Goal: Navigation & Orientation: Find specific page/section

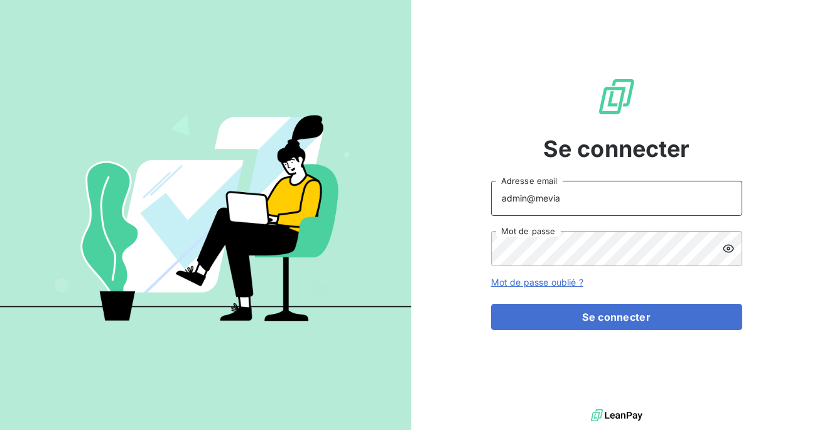
click at [568, 202] on input "admin@mevia" at bounding box center [616, 198] width 251 height 35
type input "admin@technicaviation"
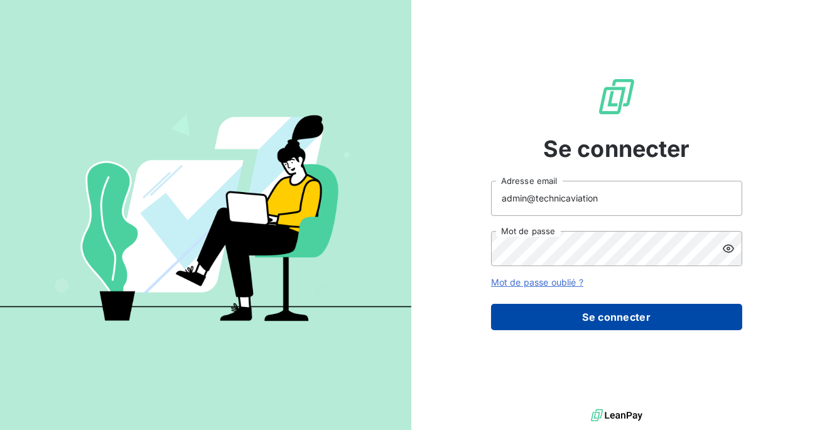
click at [594, 328] on button "Se connecter" at bounding box center [616, 317] width 251 height 26
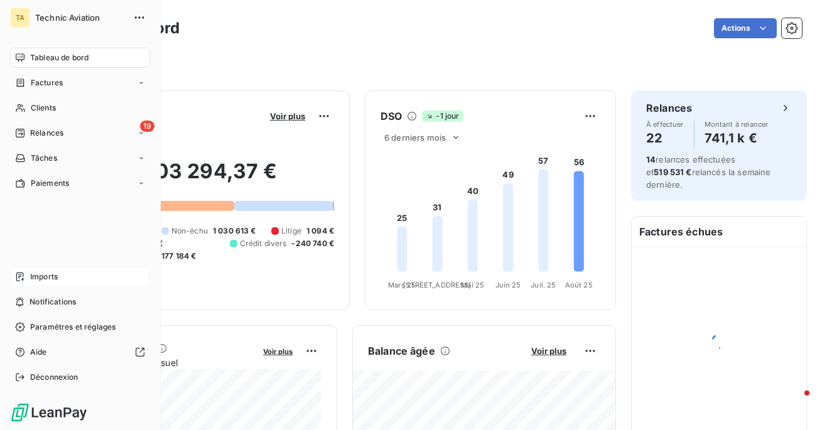
click at [37, 282] on span "Imports" at bounding box center [44, 276] width 28 height 11
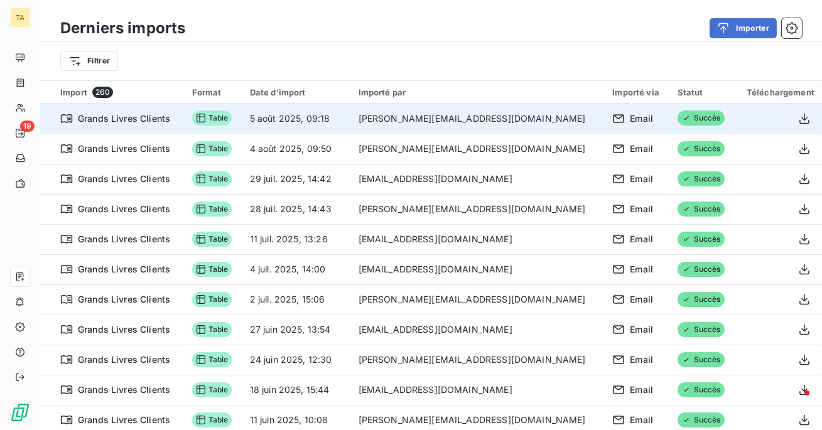
click at [351, 115] on td "5 août 2025, 09:18" at bounding box center [296, 119] width 109 height 30
click at [330, 122] on td "5 août 2025, 09:18" at bounding box center [296, 119] width 109 height 30
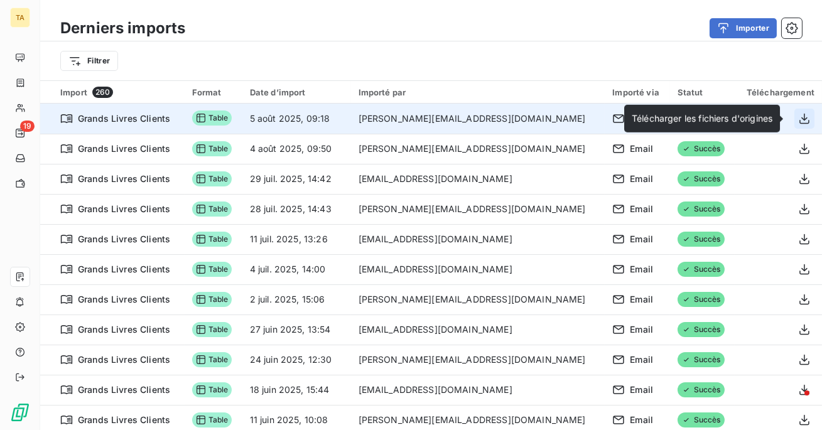
click at [802, 121] on icon "button" at bounding box center [804, 118] width 13 height 13
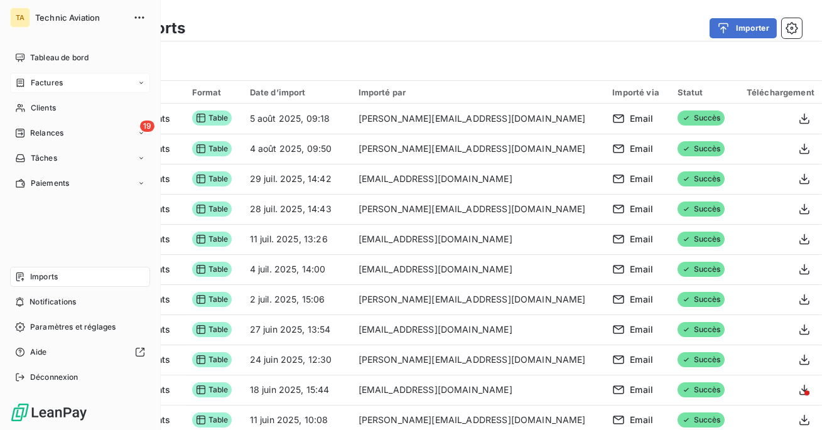
click at [45, 82] on span "Factures" at bounding box center [47, 82] width 32 height 11
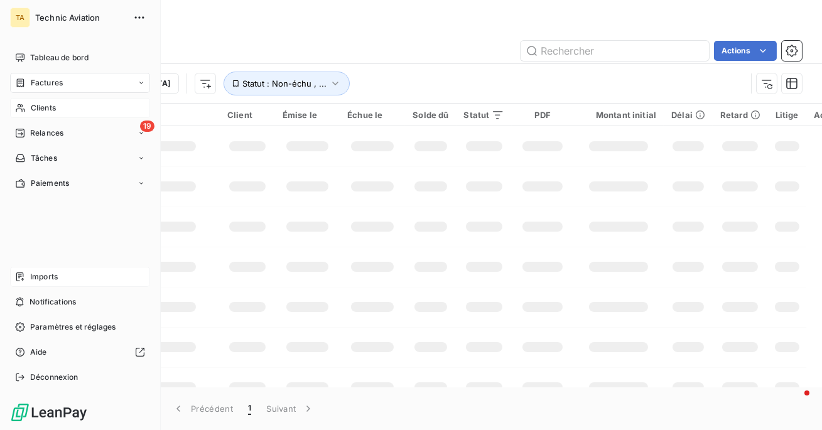
click at [33, 102] on span "Clients" at bounding box center [43, 107] width 25 height 11
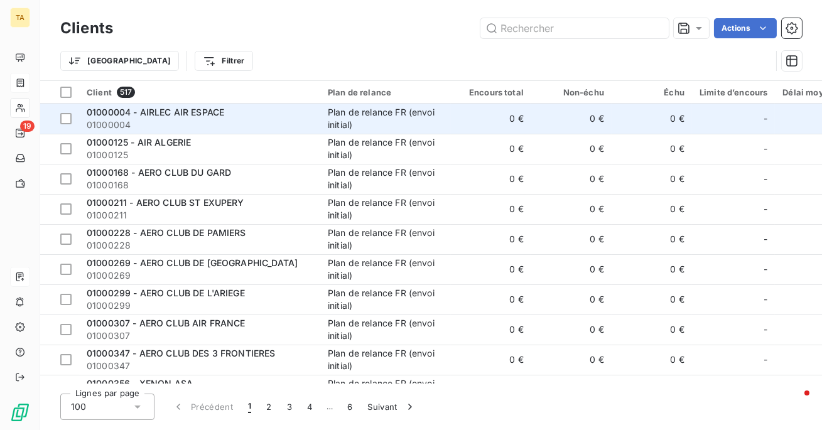
click at [220, 126] on span "01000004" at bounding box center [200, 125] width 226 height 13
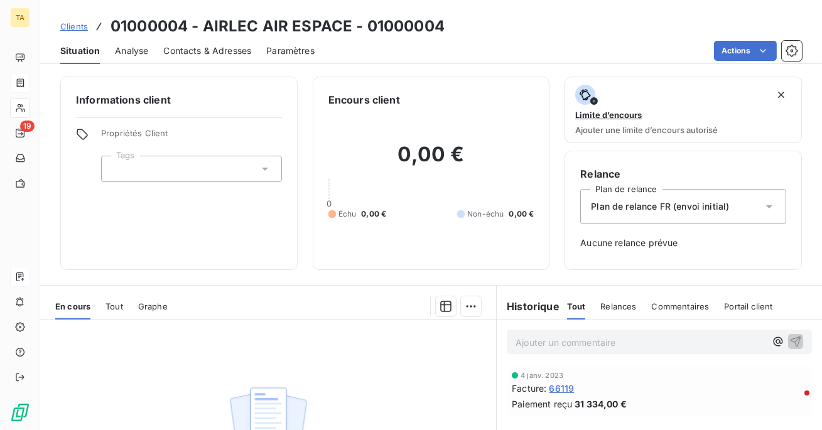
click at [209, 53] on span "Contacts & Adresses" at bounding box center [207, 51] width 88 height 13
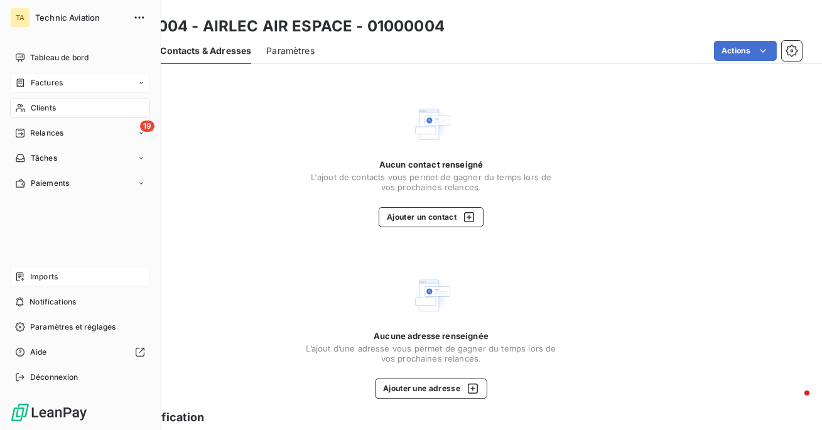
click at [23, 106] on icon at bounding box center [20, 108] width 11 height 10
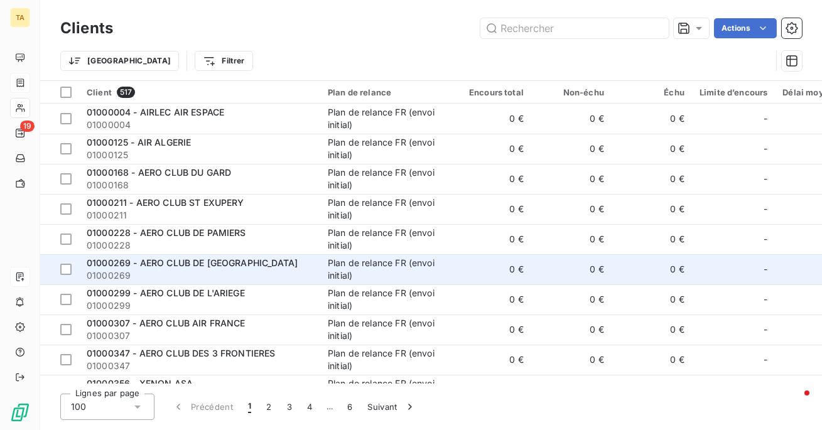
click at [275, 284] on td "01000269 - AERO CLUB DE CAEN 01000269" at bounding box center [199, 269] width 241 height 30
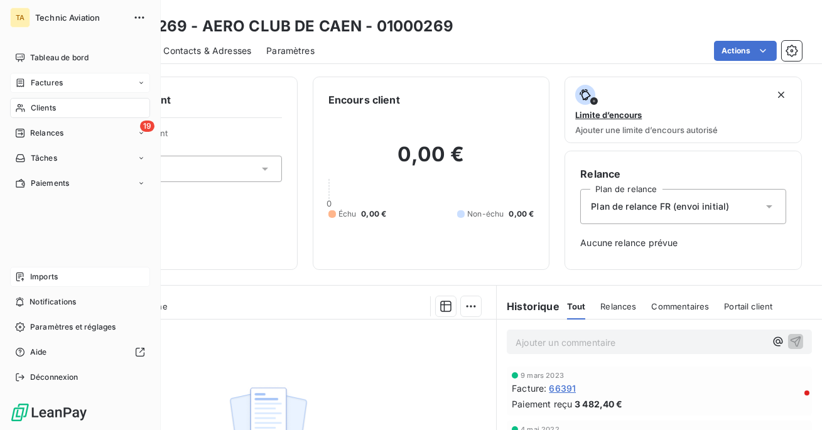
click at [31, 110] on span "Clients" at bounding box center [43, 107] width 25 height 11
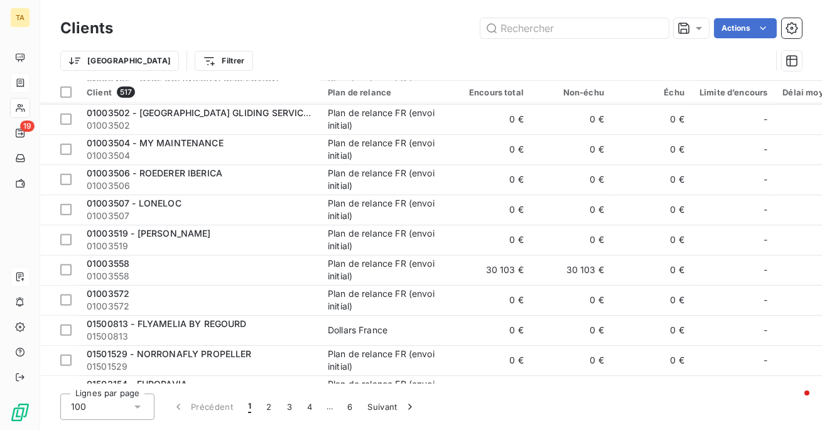
scroll to position [2737, 0]
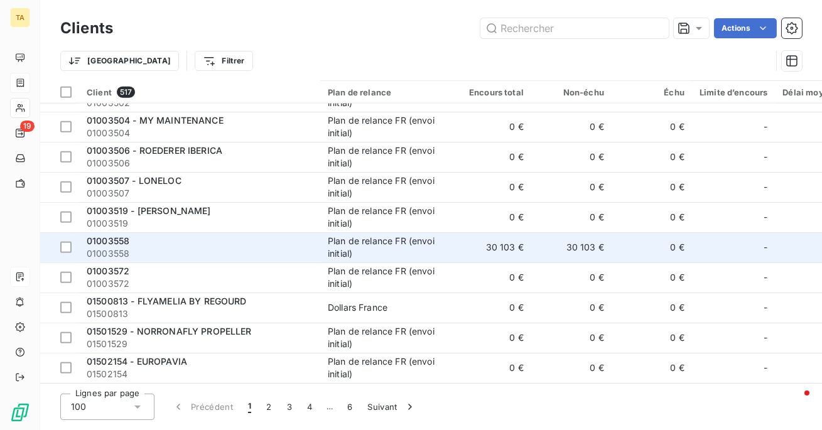
click at [280, 250] on span "01003558" at bounding box center [200, 253] width 226 height 13
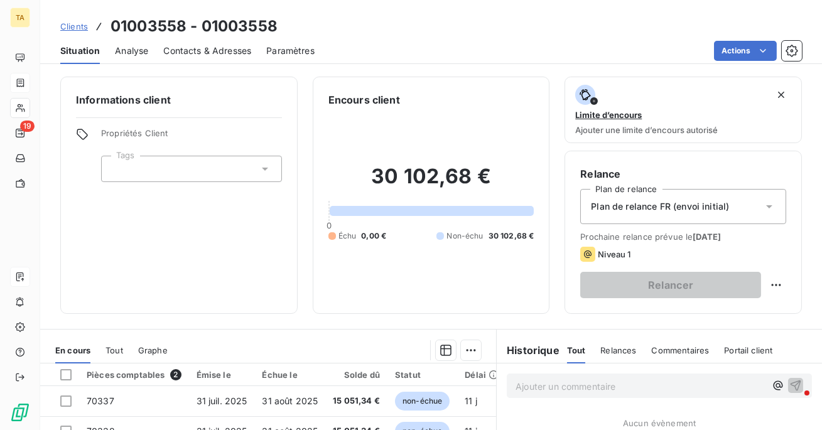
click at [193, 52] on span "Contacts & Adresses" at bounding box center [207, 51] width 88 height 13
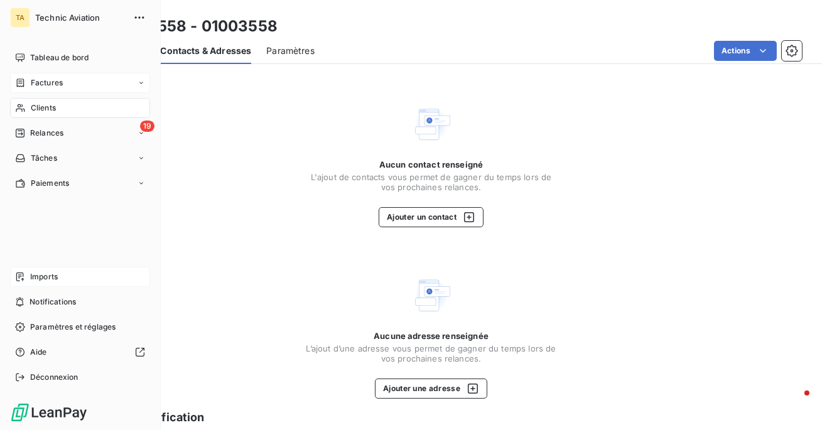
click at [37, 114] on div "Clients" at bounding box center [80, 108] width 140 height 20
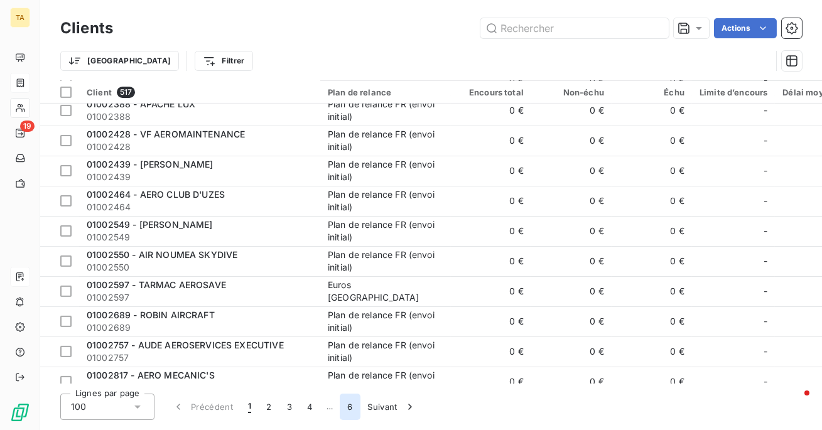
click at [352, 397] on button "6" at bounding box center [350, 407] width 20 height 26
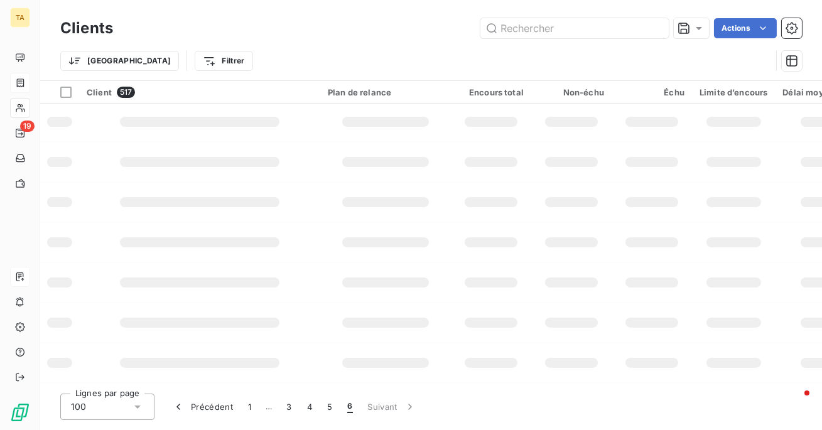
scroll to position [237, 0]
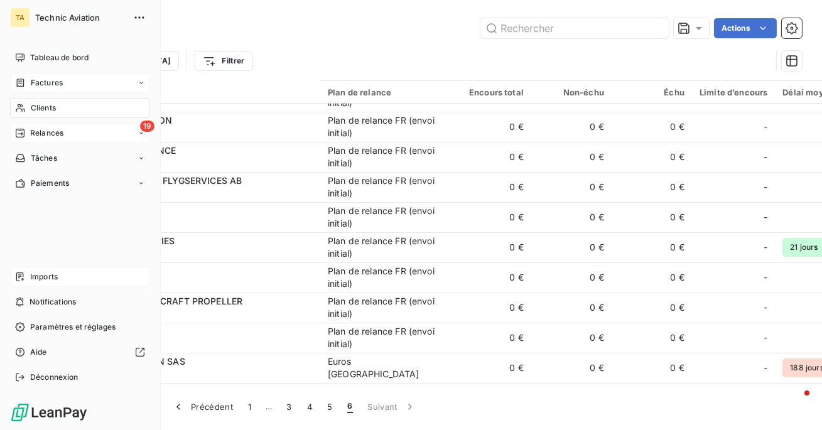
click at [22, 134] on icon at bounding box center [20, 133] width 9 height 9
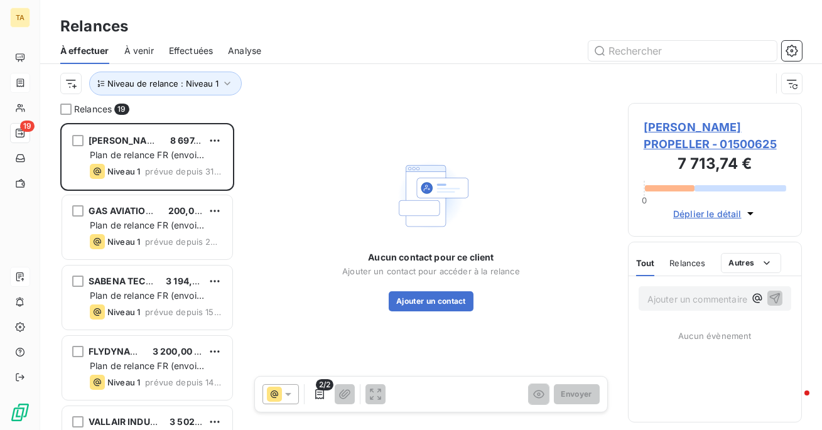
scroll to position [307, 174]
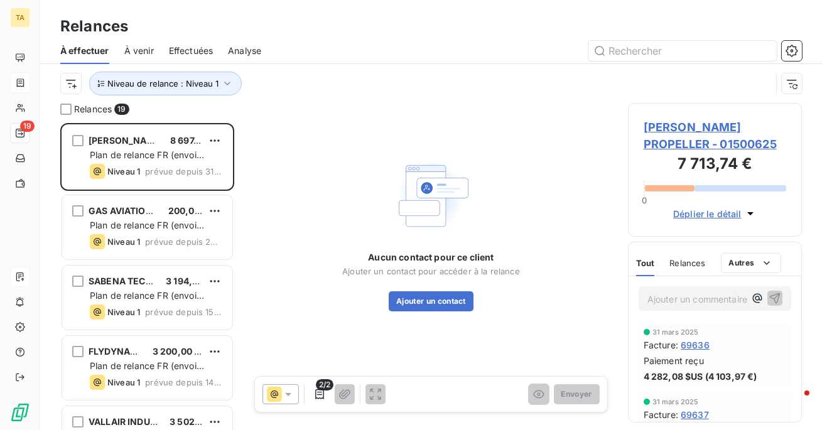
click at [180, 50] on span "Effectuées" at bounding box center [191, 51] width 45 height 13
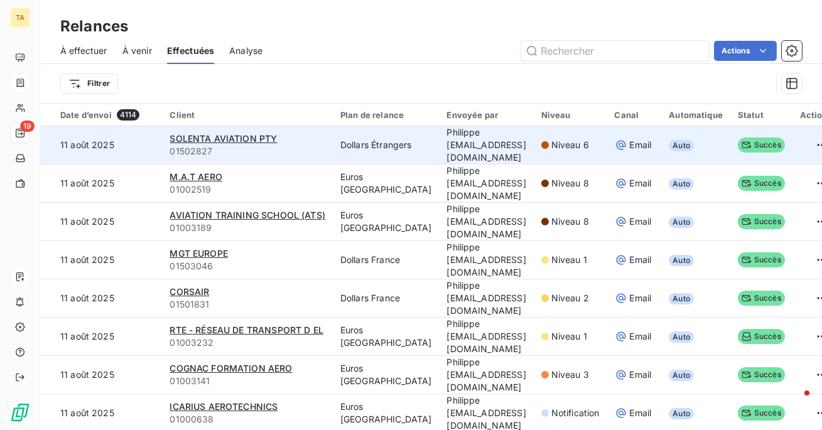
click at [268, 147] on span "01502827" at bounding box center [247, 151] width 156 height 13
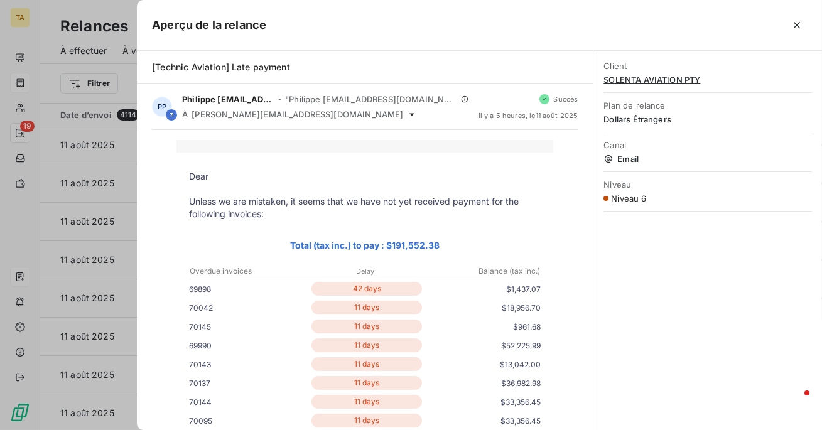
click at [613, 84] on div "Client SOLENTA AVIATION PTY" at bounding box center [707, 72] width 208 height 39
click at [613, 78] on span "SOLENTA AVIATION PTY" at bounding box center [707, 80] width 208 height 10
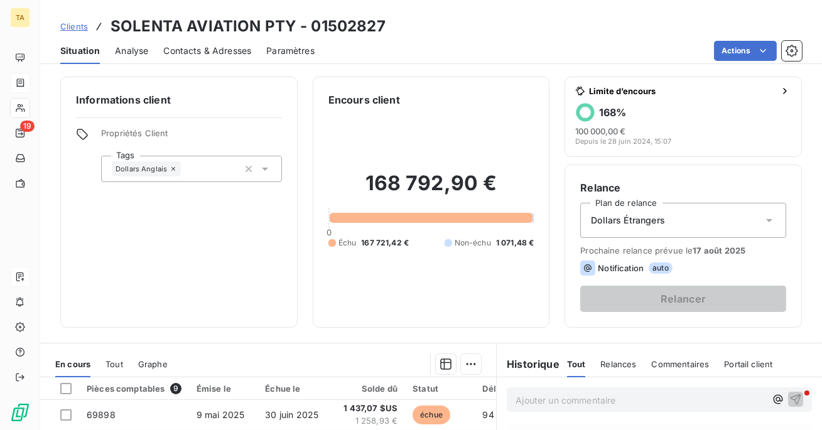
click at [215, 51] on span "Contacts & Adresses" at bounding box center [207, 51] width 88 height 13
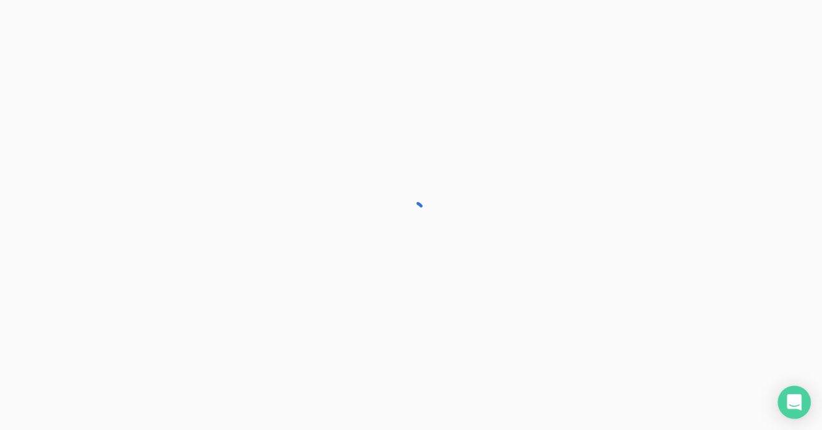
click at [789, 401] on icon "Open Intercom Messenger" at bounding box center [793, 402] width 14 height 16
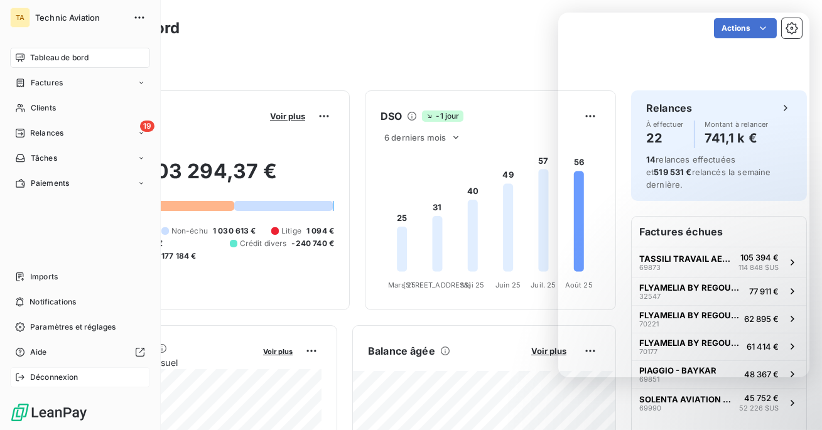
click at [56, 369] on div "Déconnexion" at bounding box center [80, 377] width 140 height 20
